Goal: Information Seeking & Learning: Learn about a topic

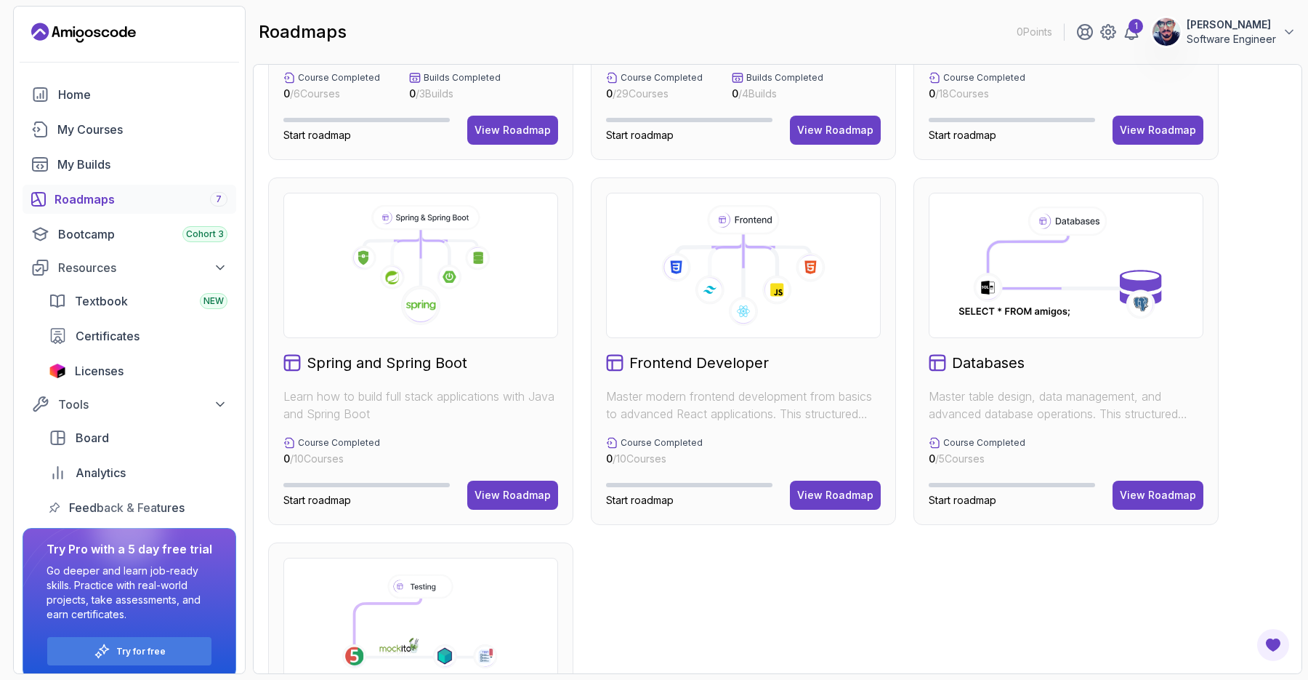
scroll to position [254, 0]
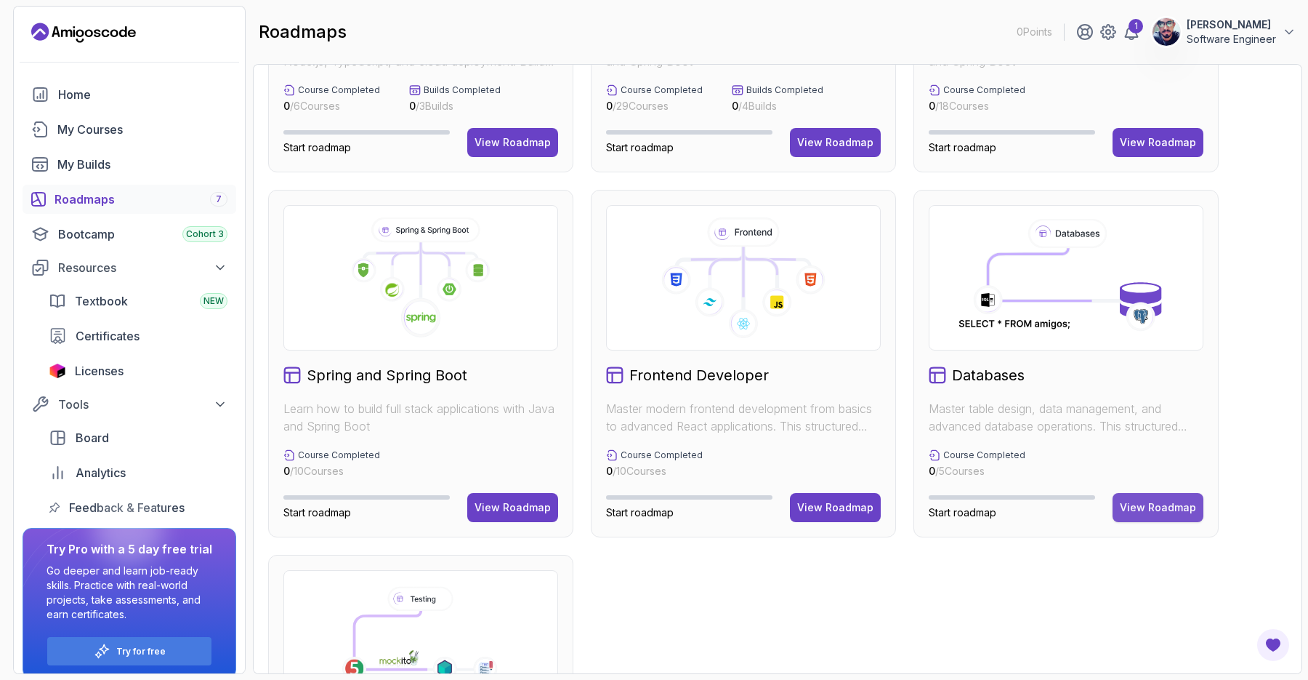
click at [1154, 512] on div "View Roadmap" at bounding box center [1158, 507] width 76 height 15
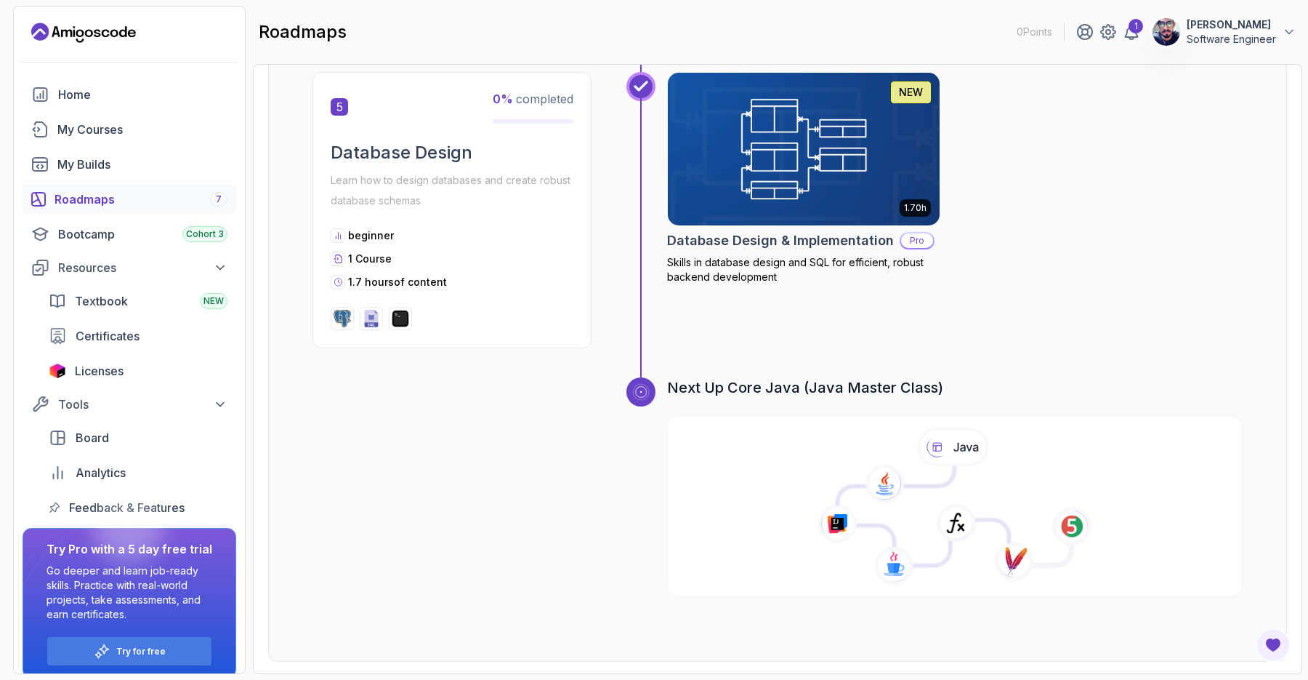
scroll to position [1600, 0]
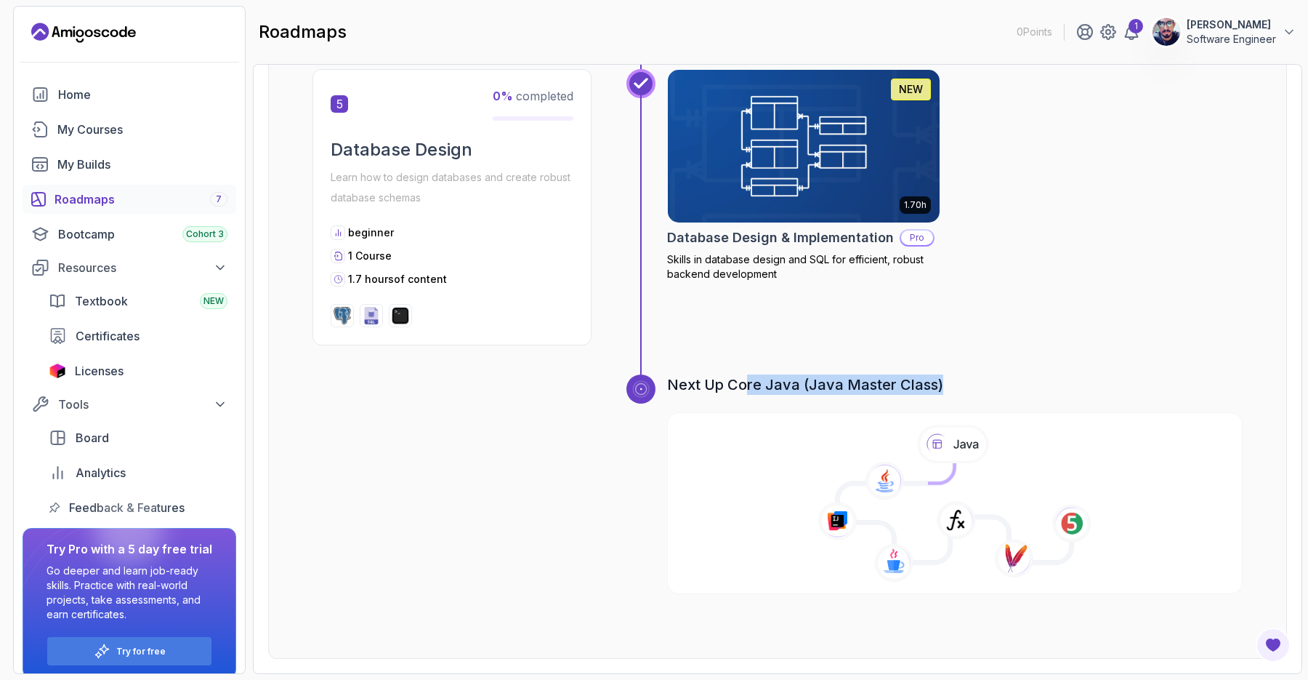
drag, startPoint x: 938, startPoint y: 386, endPoint x: 743, endPoint y: 390, distance: 194.8
click at [743, 390] on h3 "Next Up Core Java (Java Master Class)" at bounding box center [955, 384] width 576 height 20
click at [758, 496] on icon at bounding box center [955, 504] width 579 height 166
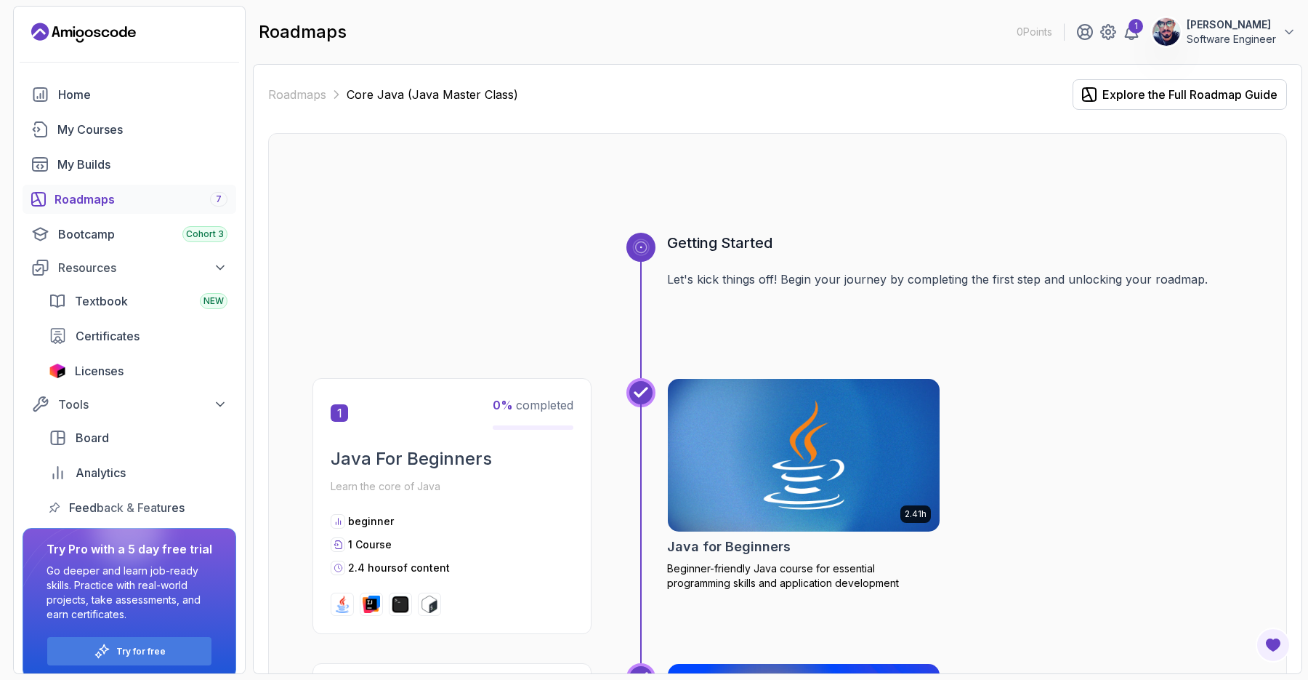
click at [1017, 369] on div "Getting Started Let's kick things off! Begin your journey by completing the fir…" at bounding box center [955, 305] width 576 height 145
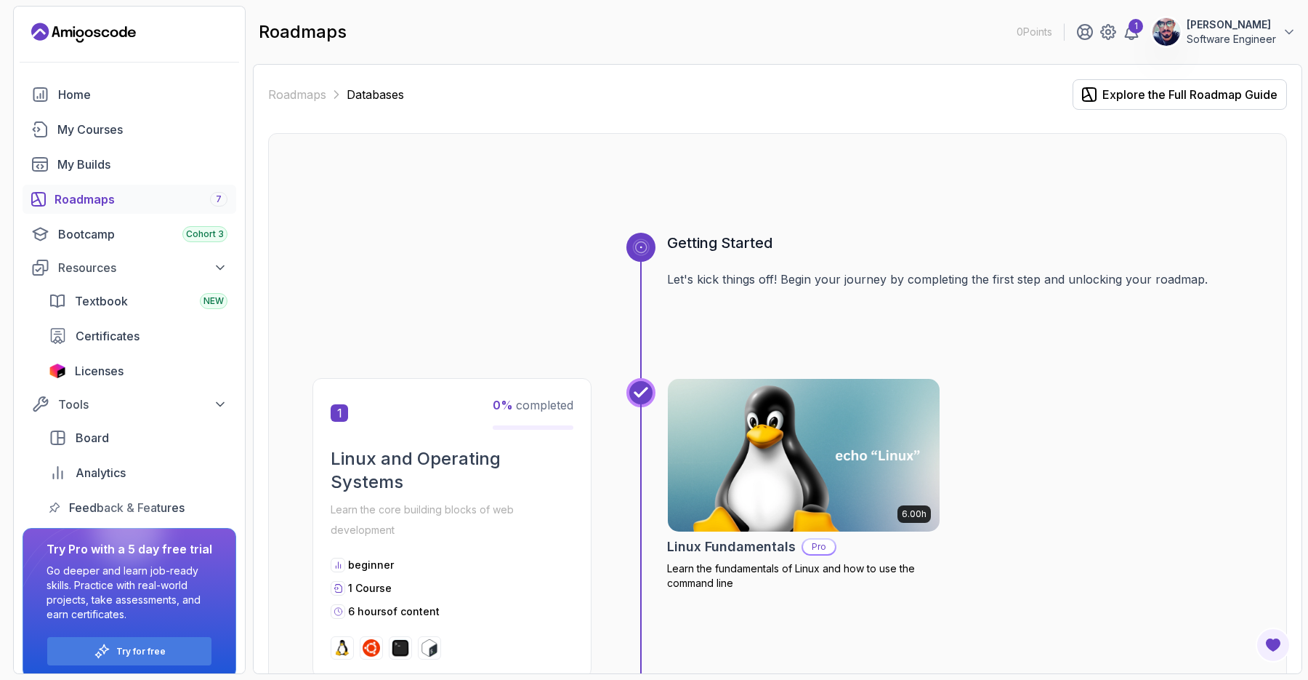
click at [636, 246] on icon at bounding box center [641, 247] width 15 height 15
click at [286, 94] on link "Roadmaps" at bounding box center [297, 94] width 58 height 17
